Goal: Task Accomplishment & Management: Manage account settings

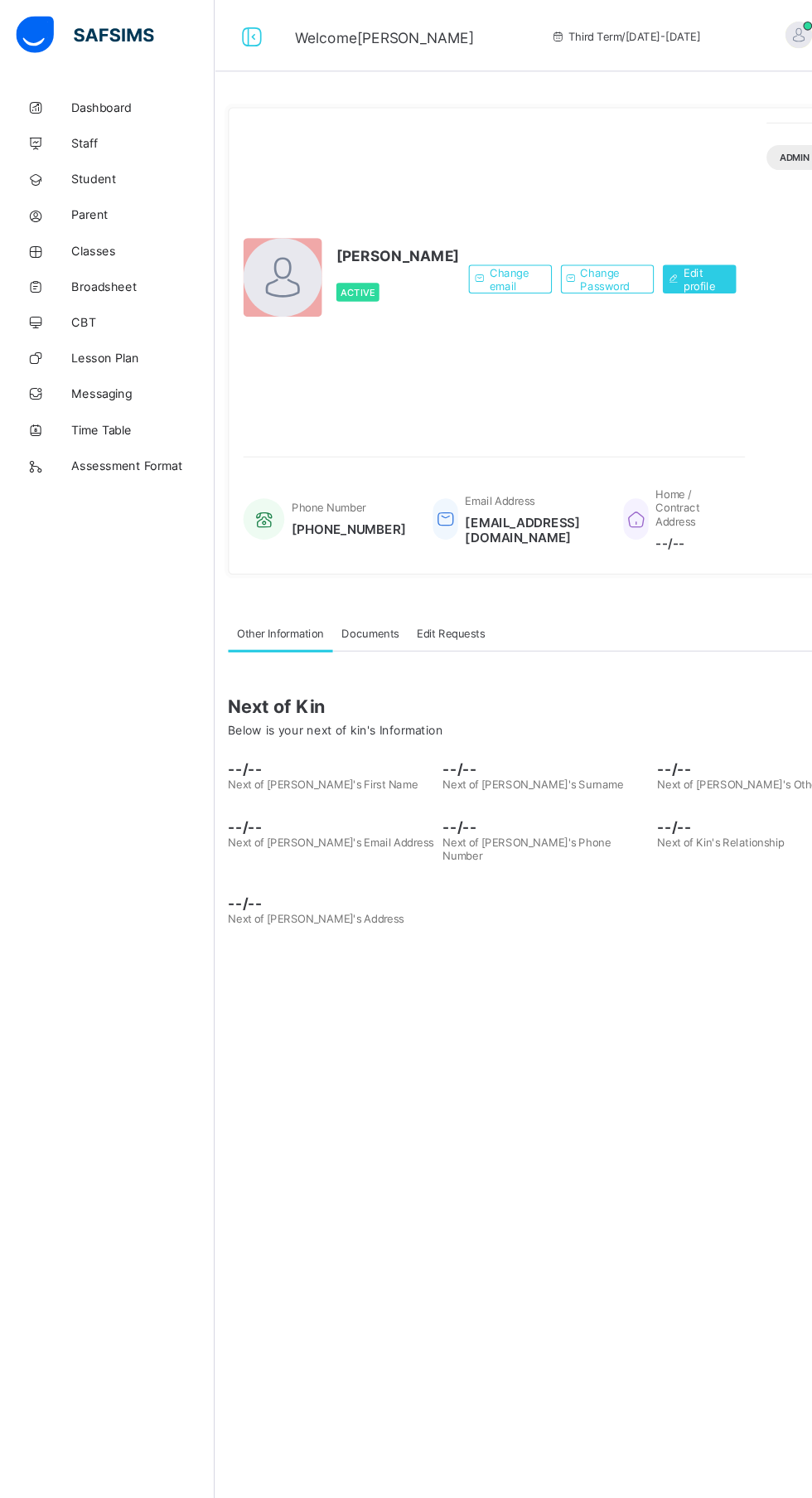
click at [93, 196] on span "Parent" at bounding box center [133, 198] width 133 height 13
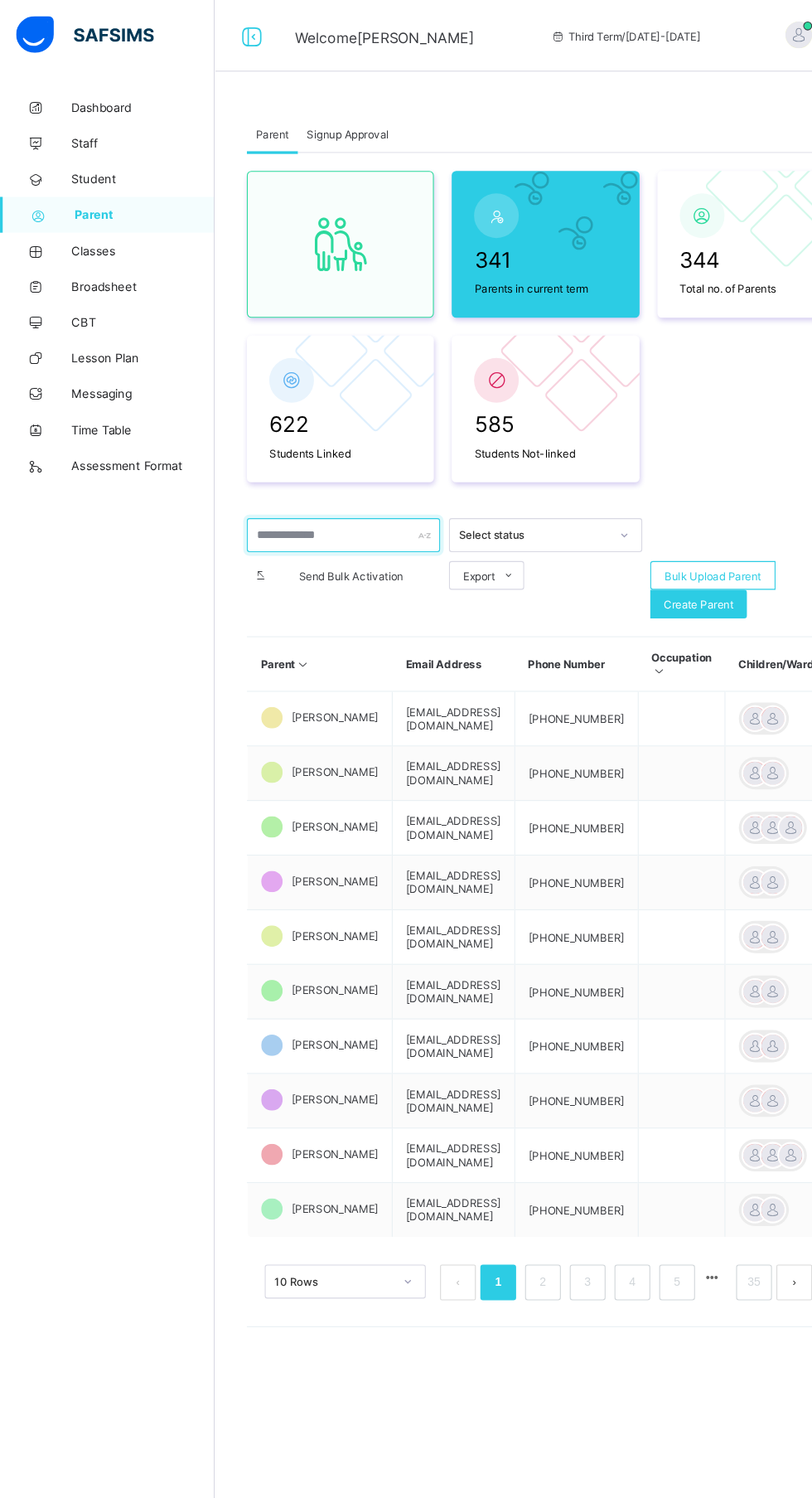
click at [318, 493] on input "text" at bounding box center [317, 496] width 179 height 31
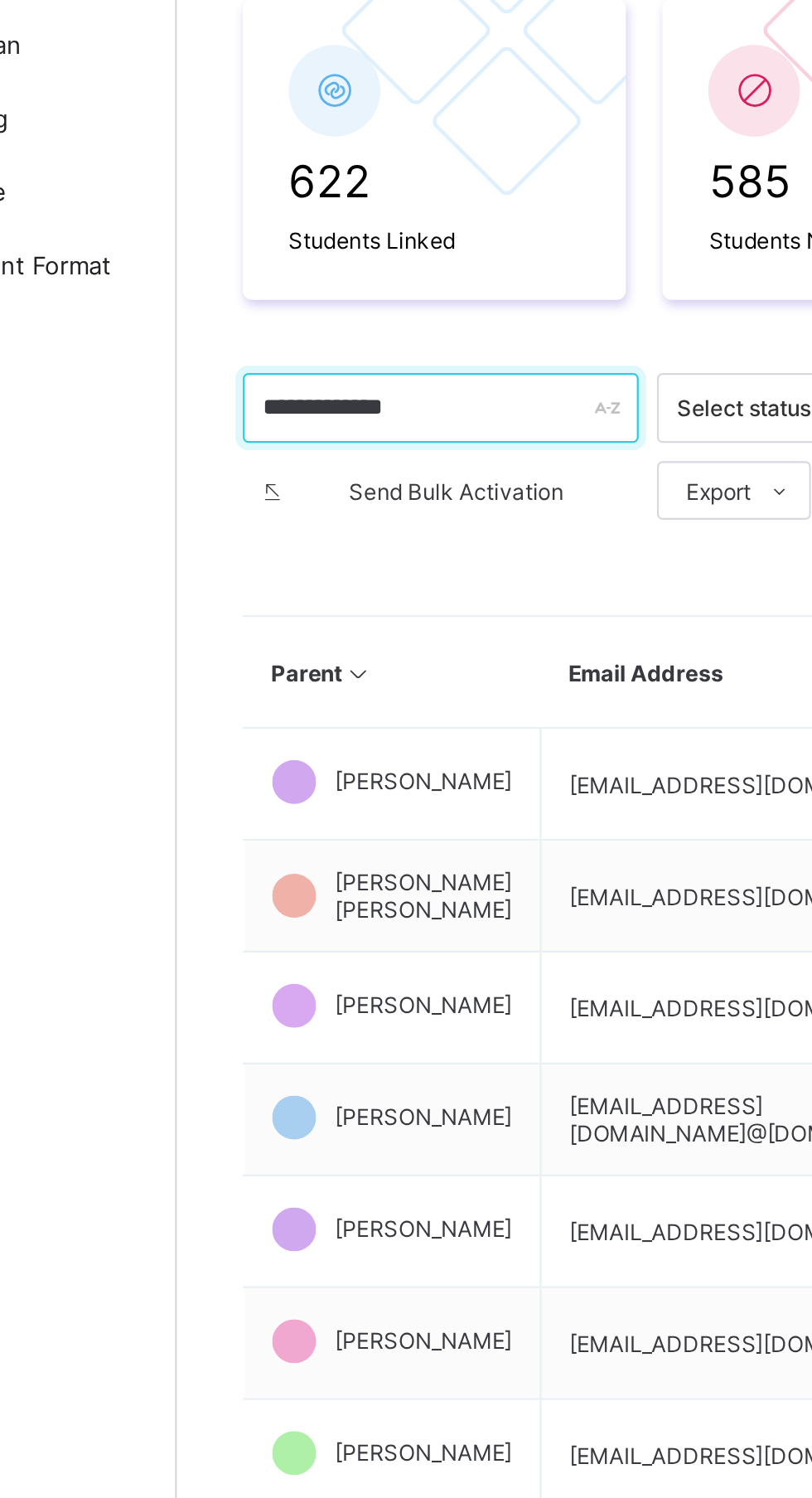
type input "**********"
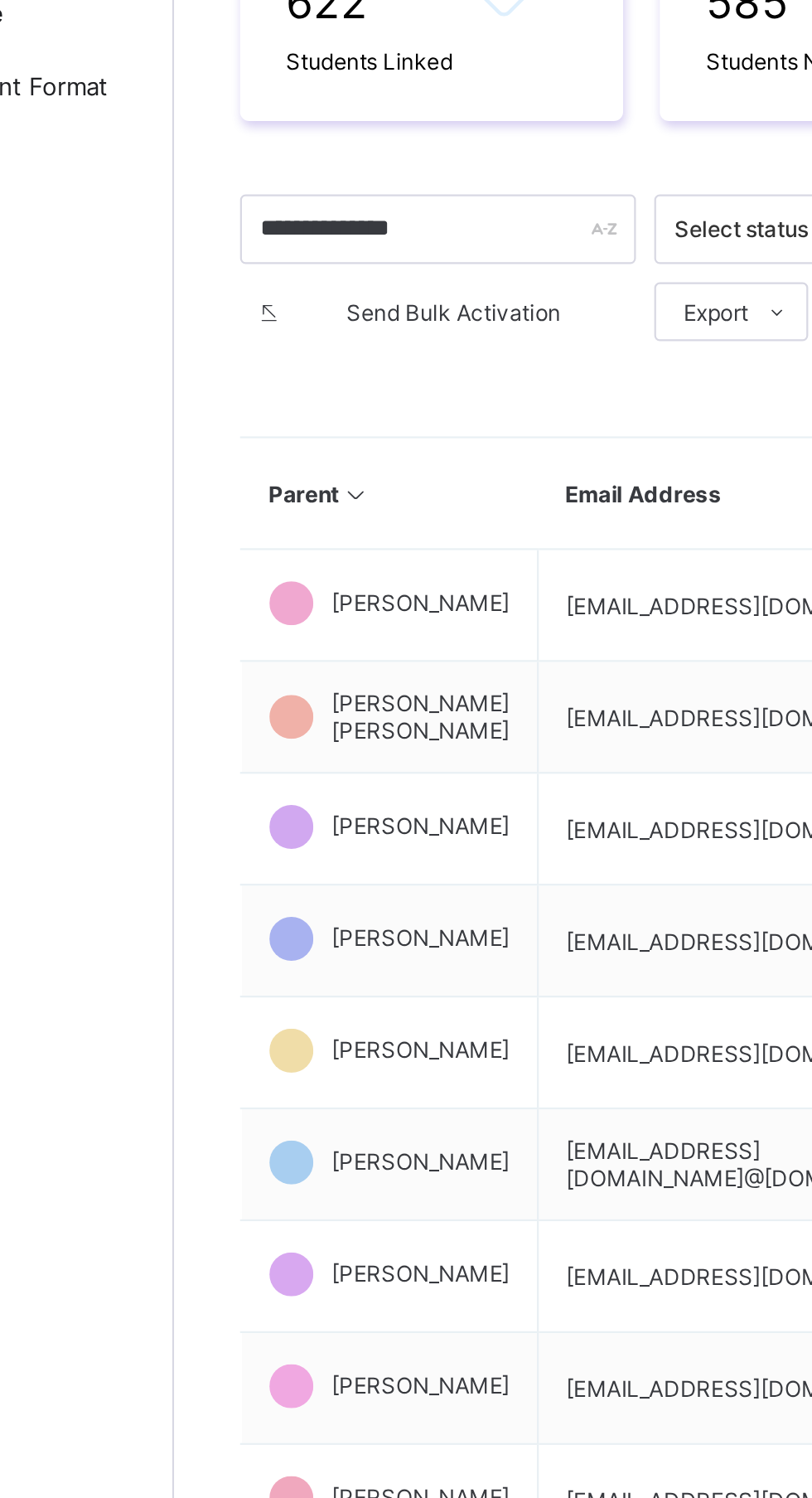
click at [304, 668] on span "[PERSON_NAME]" at bounding box center [310, 664] width 80 height 12
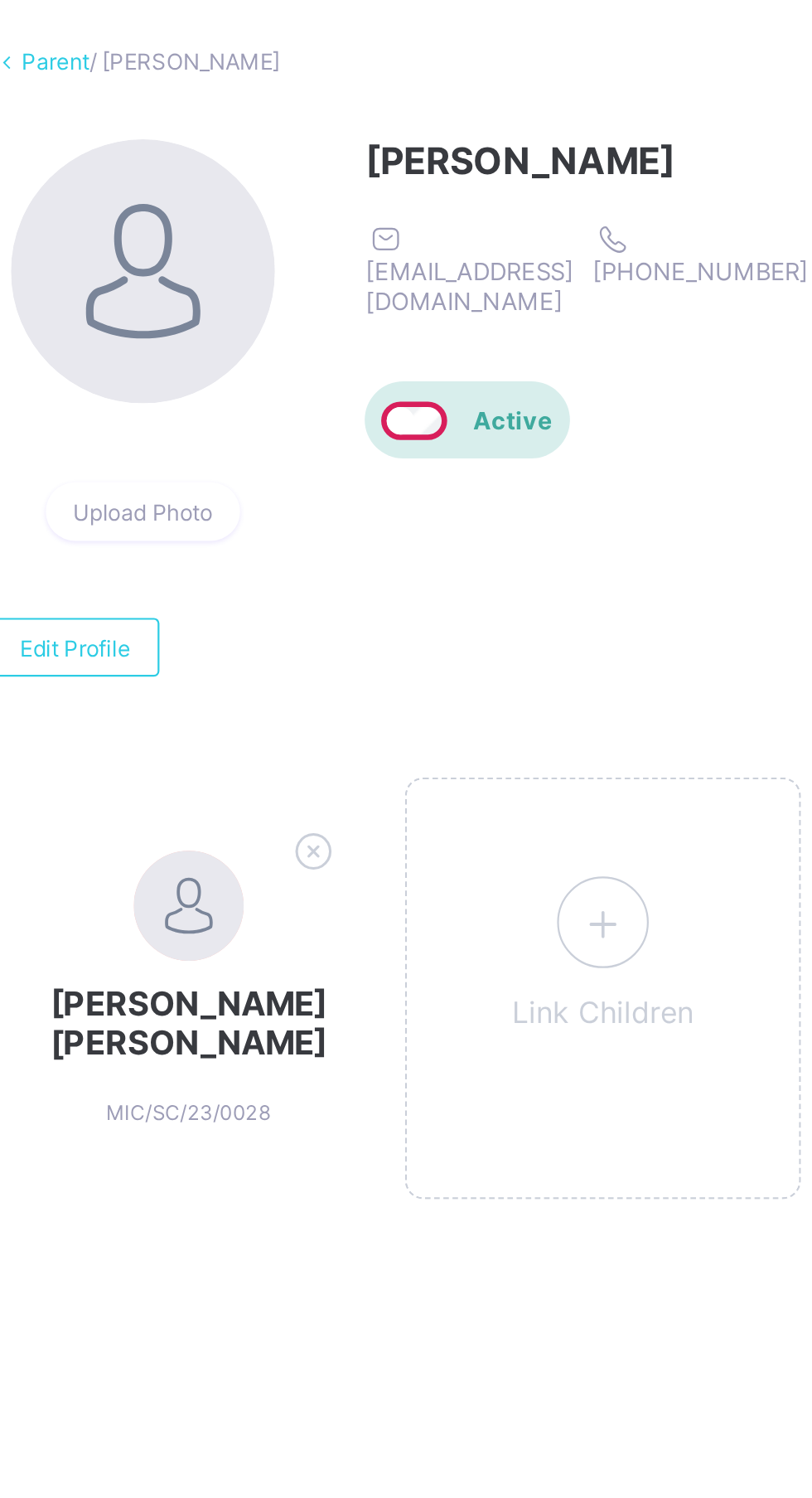
click at [511, 511] on icon at bounding box center [506, 503] width 30 height 25
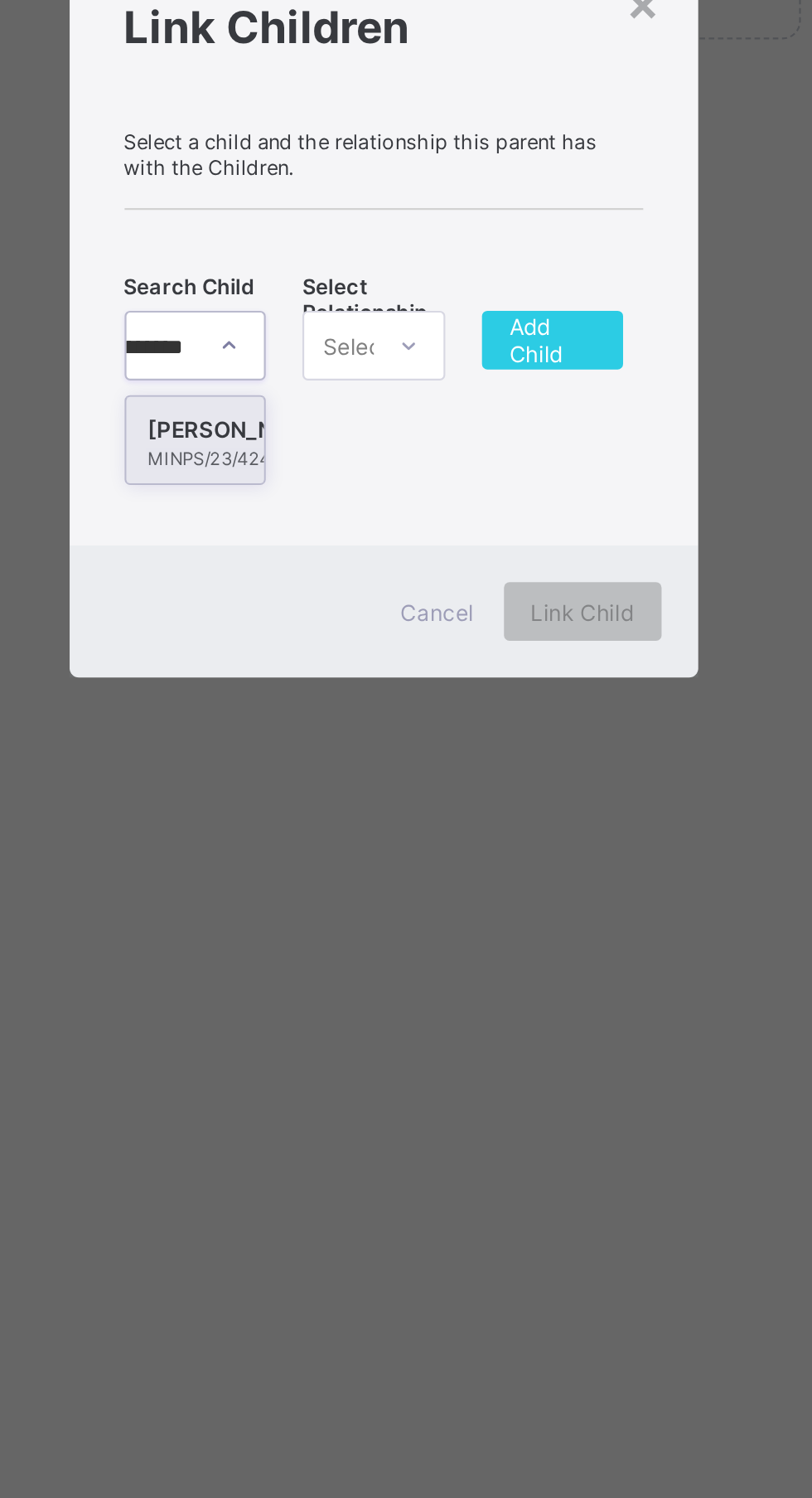
scroll to position [0, 35]
click at [374, 813] on div "[PERSON_NAME] [PERSON_NAME]," at bounding box center [337, 804] width 74 height 17
type input "**********"
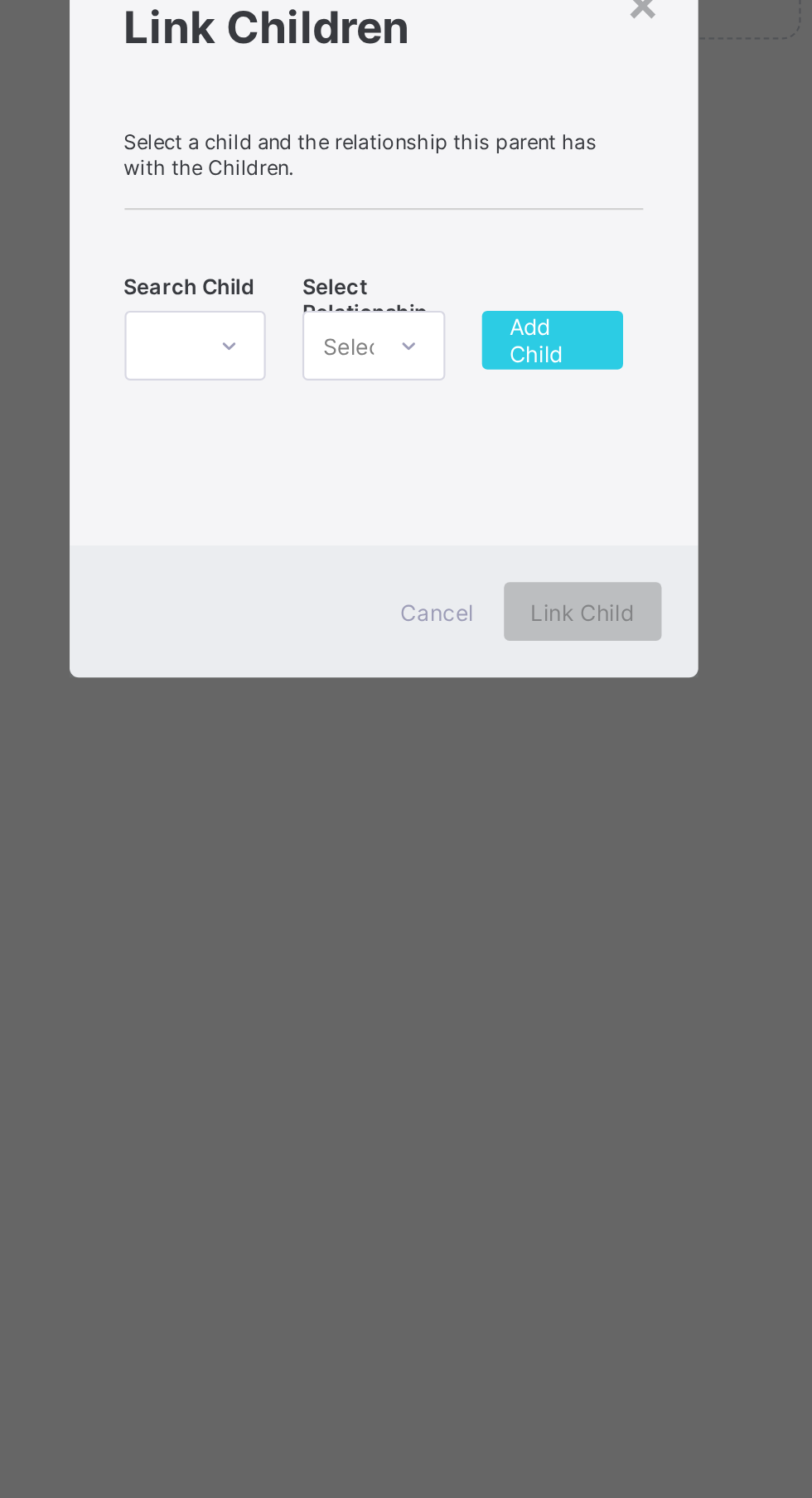
scroll to position [0, 2]
click at [503, 776] on span "Add Child" at bounding box center [483, 764] width 40 height 25
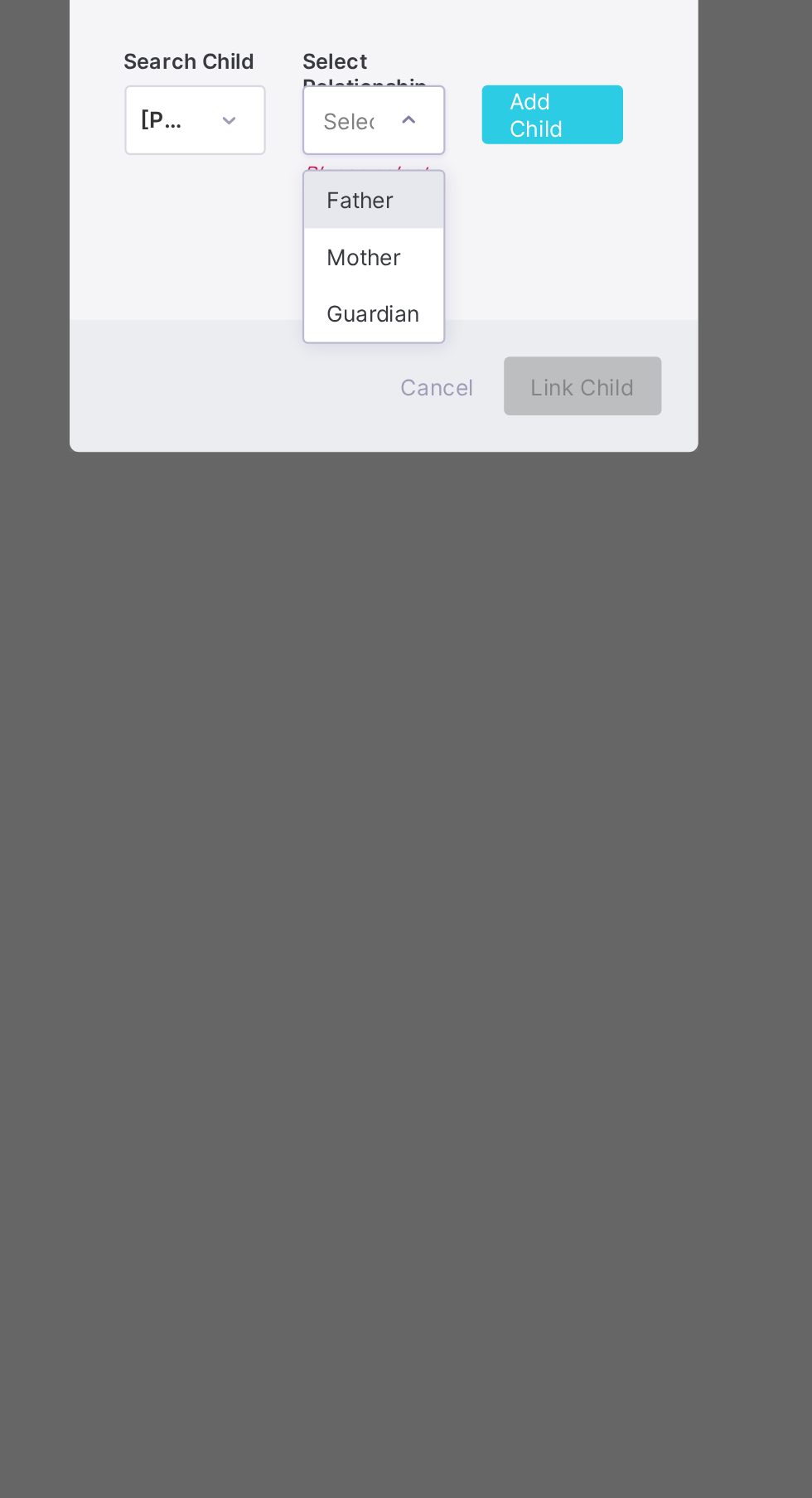
click at [433, 842] on div "Mother" at bounding box center [402, 828] width 63 height 25
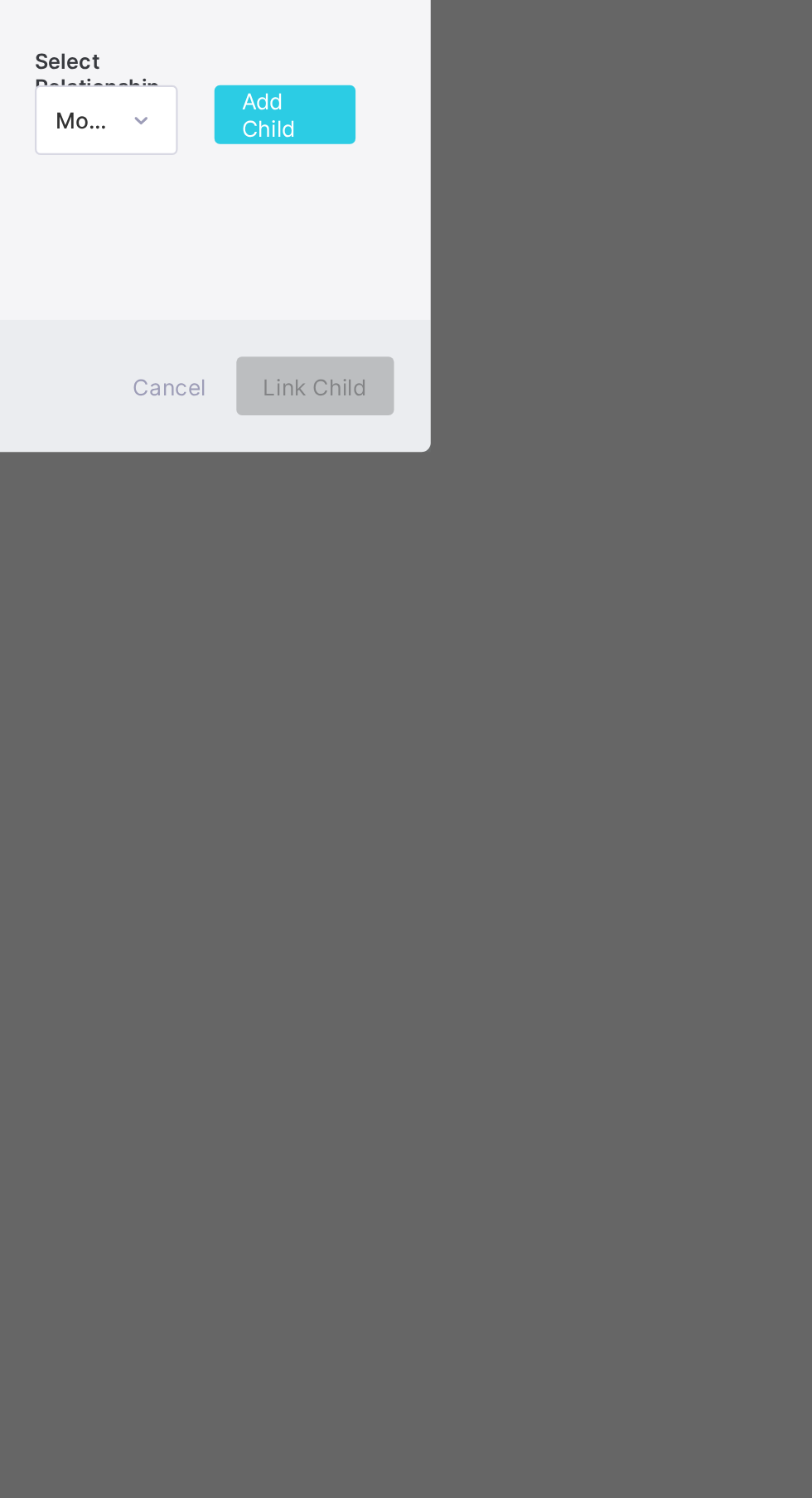
click at [503, 776] on span "Add Child" at bounding box center [483, 764] width 40 height 25
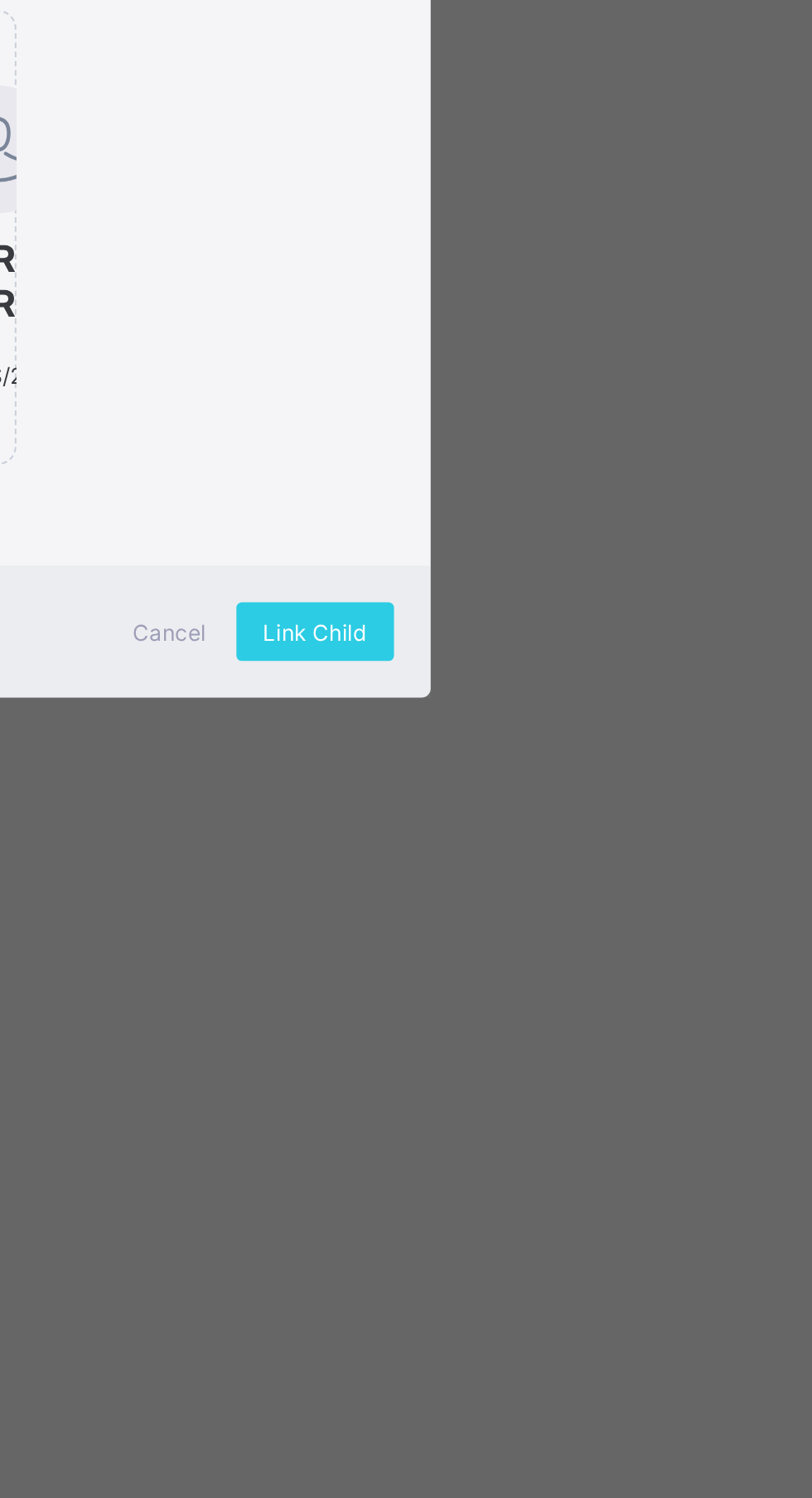
scroll to position [0, 0]
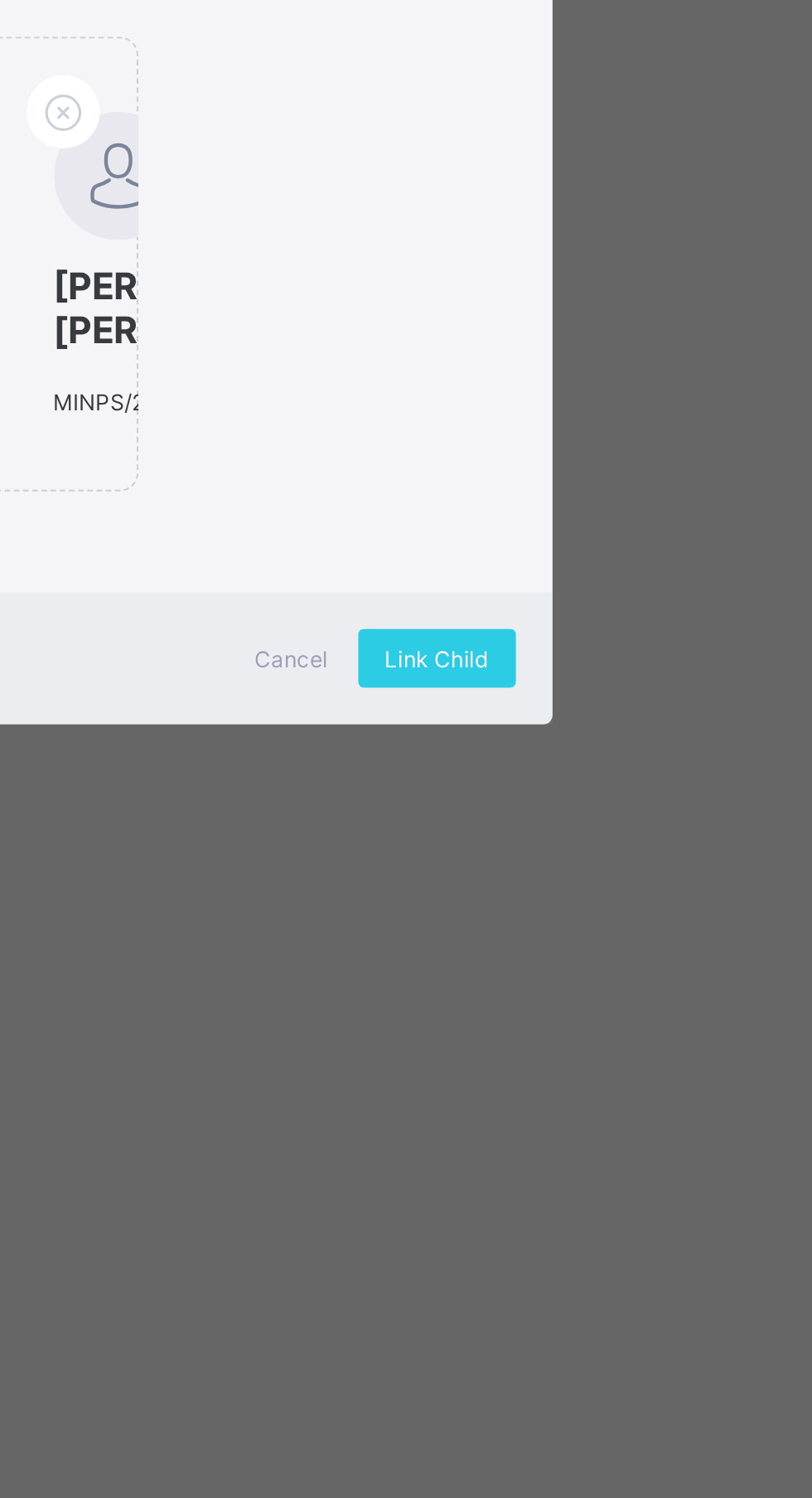
click at [328, 859] on span "[PERSON_NAME] [PERSON_NAME]," at bounding box center [326, 840] width 5 height 40
click at [520, 1005] on span "Link Child" at bounding box center [496, 998] width 46 height 12
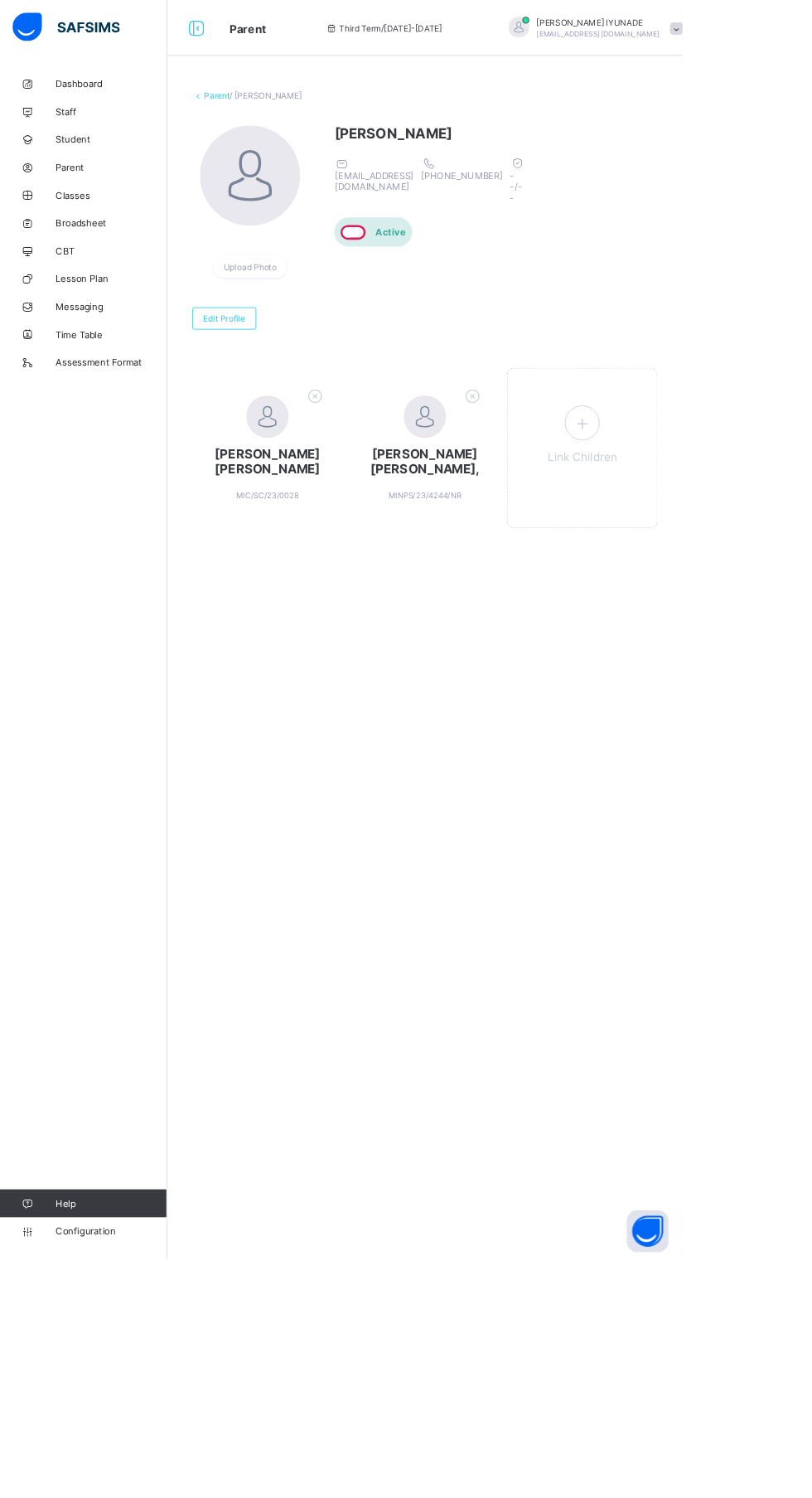
click at [693, 504] on icon at bounding box center [693, 503] width 30 height 25
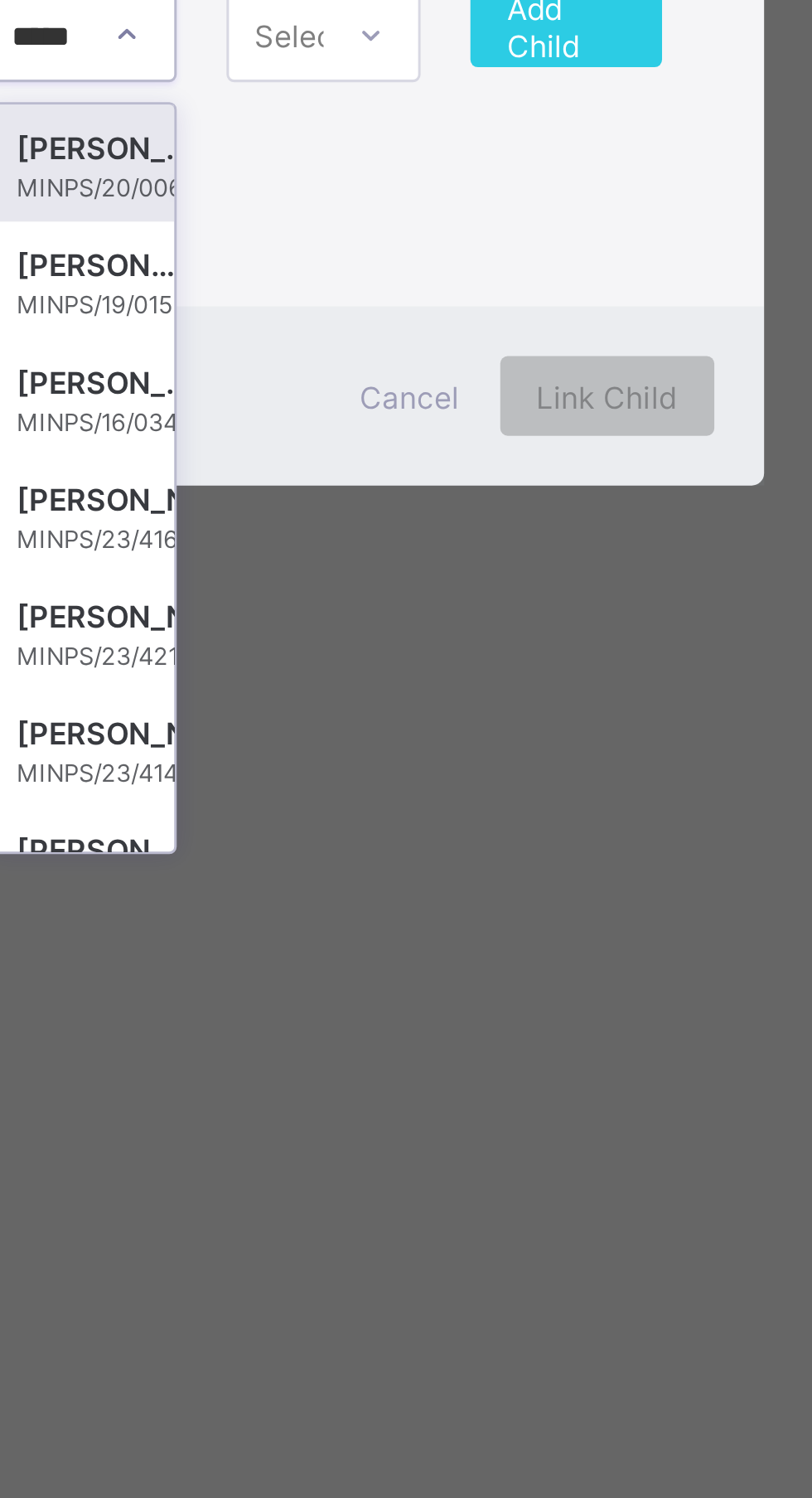
type input "******"
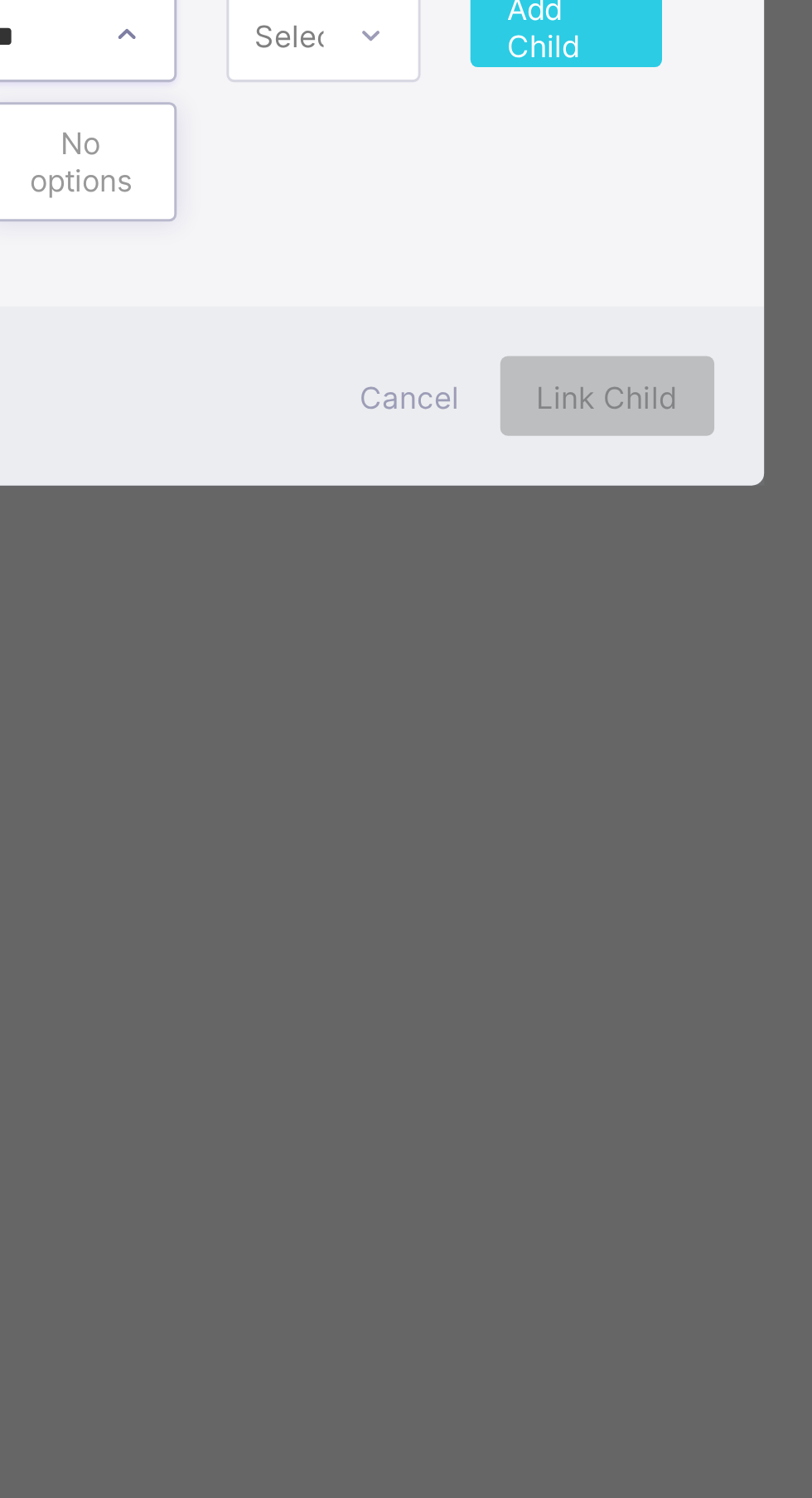
scroll to position [0, 60]
type input "**********"
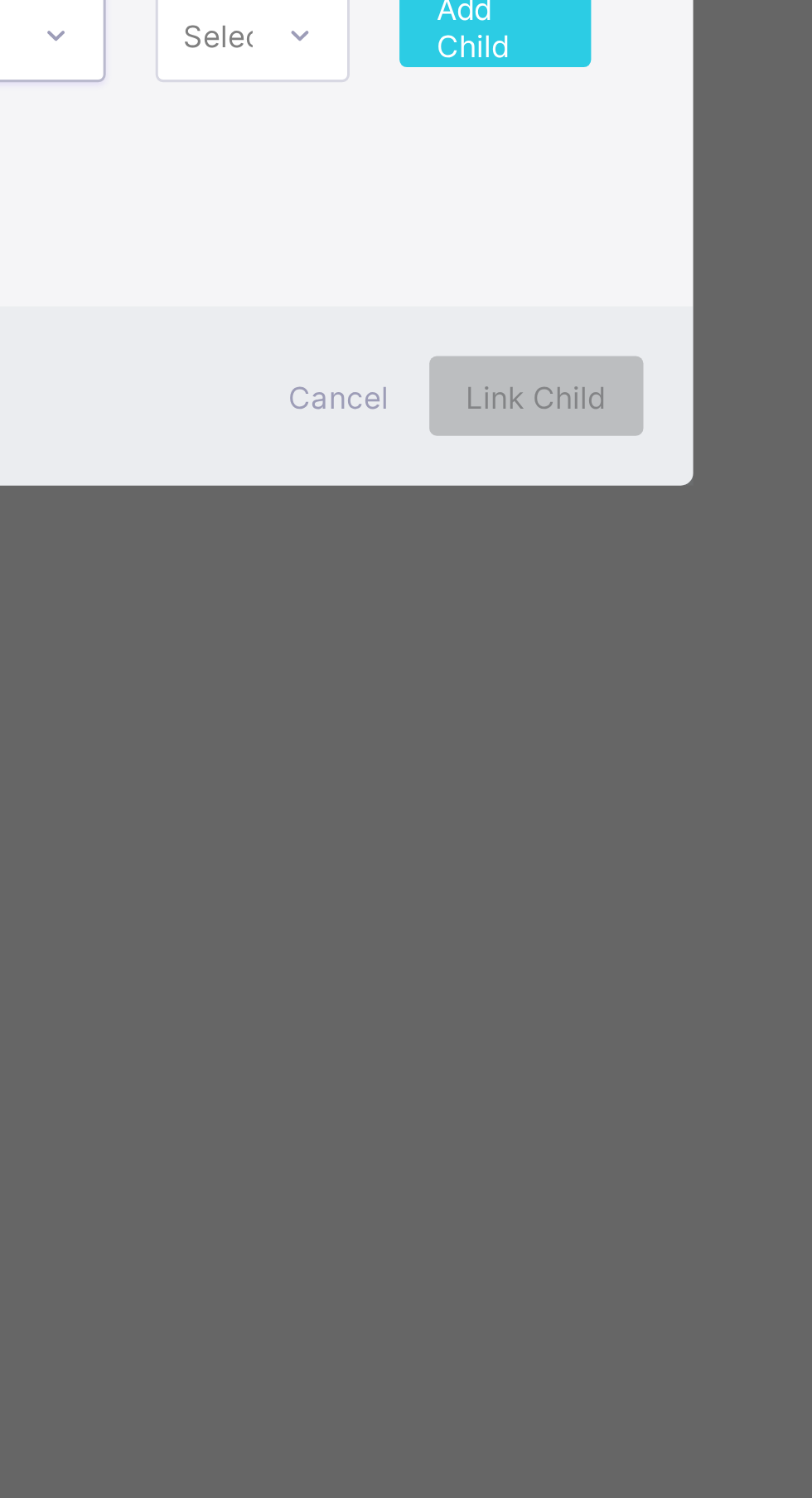
scroll to position [0, 0]
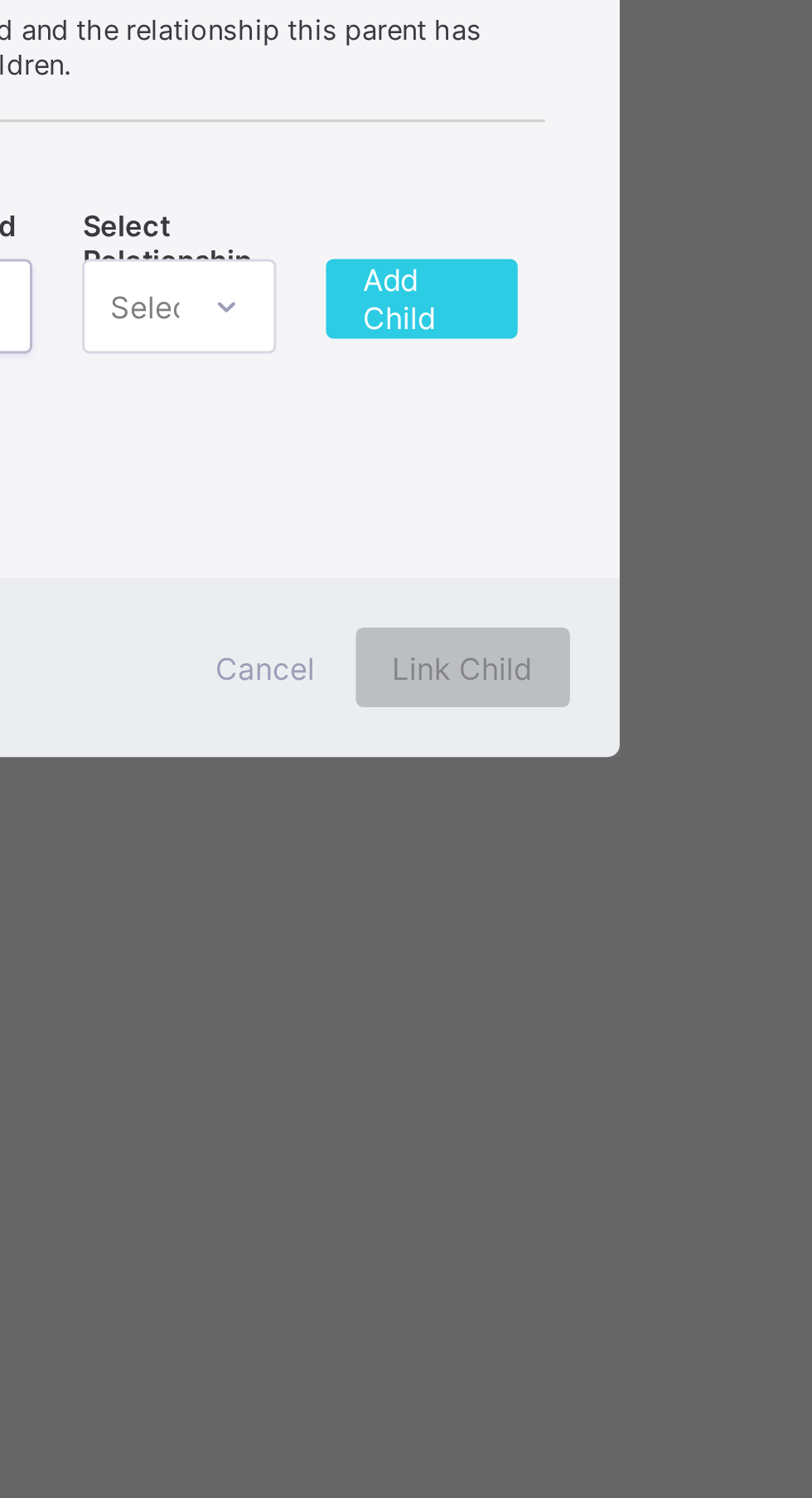
click at [532, 626] on div "×" at bounding box center [524, 612] width 16 height 28
